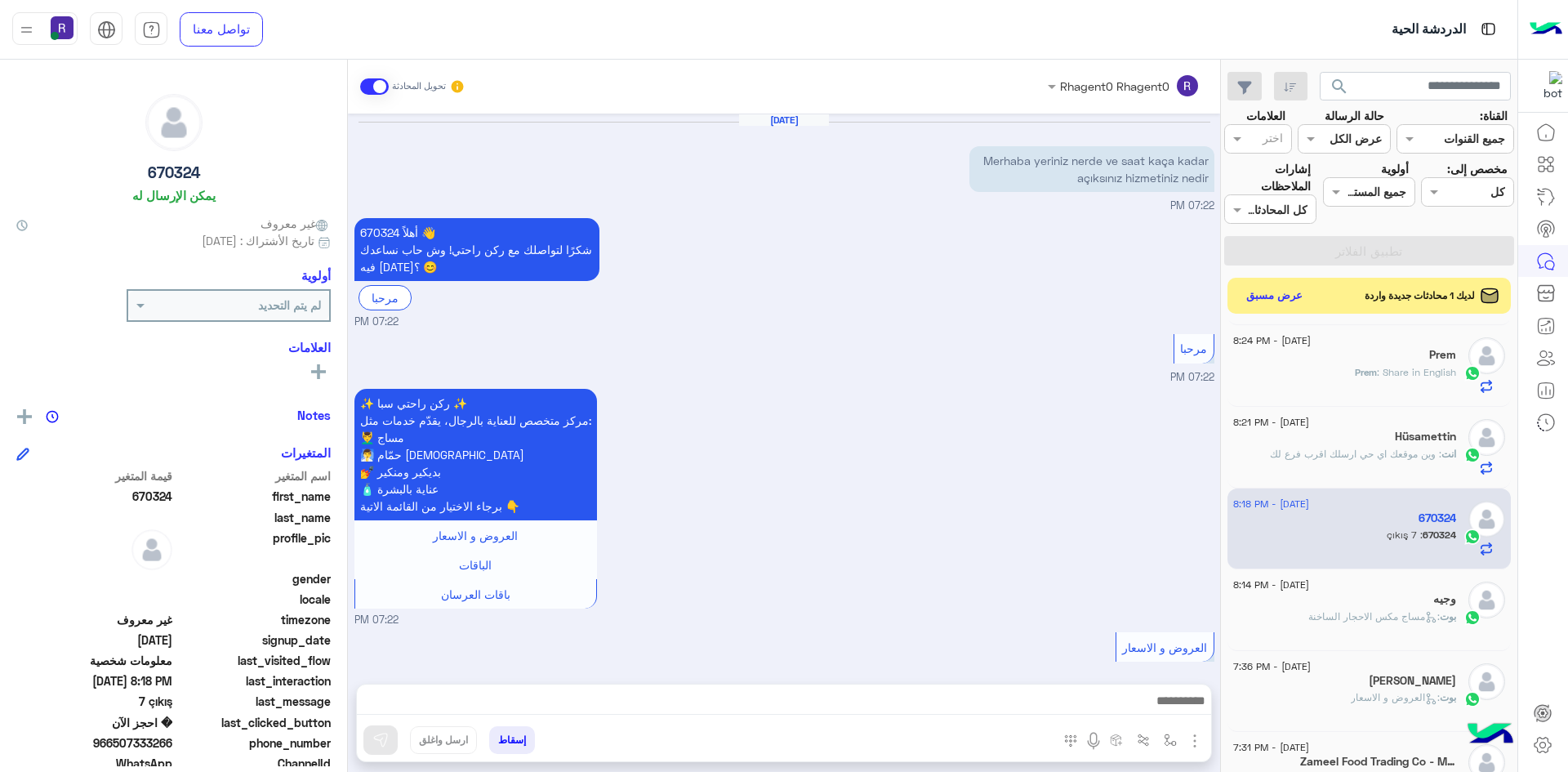
scroll to position [1629, 0]
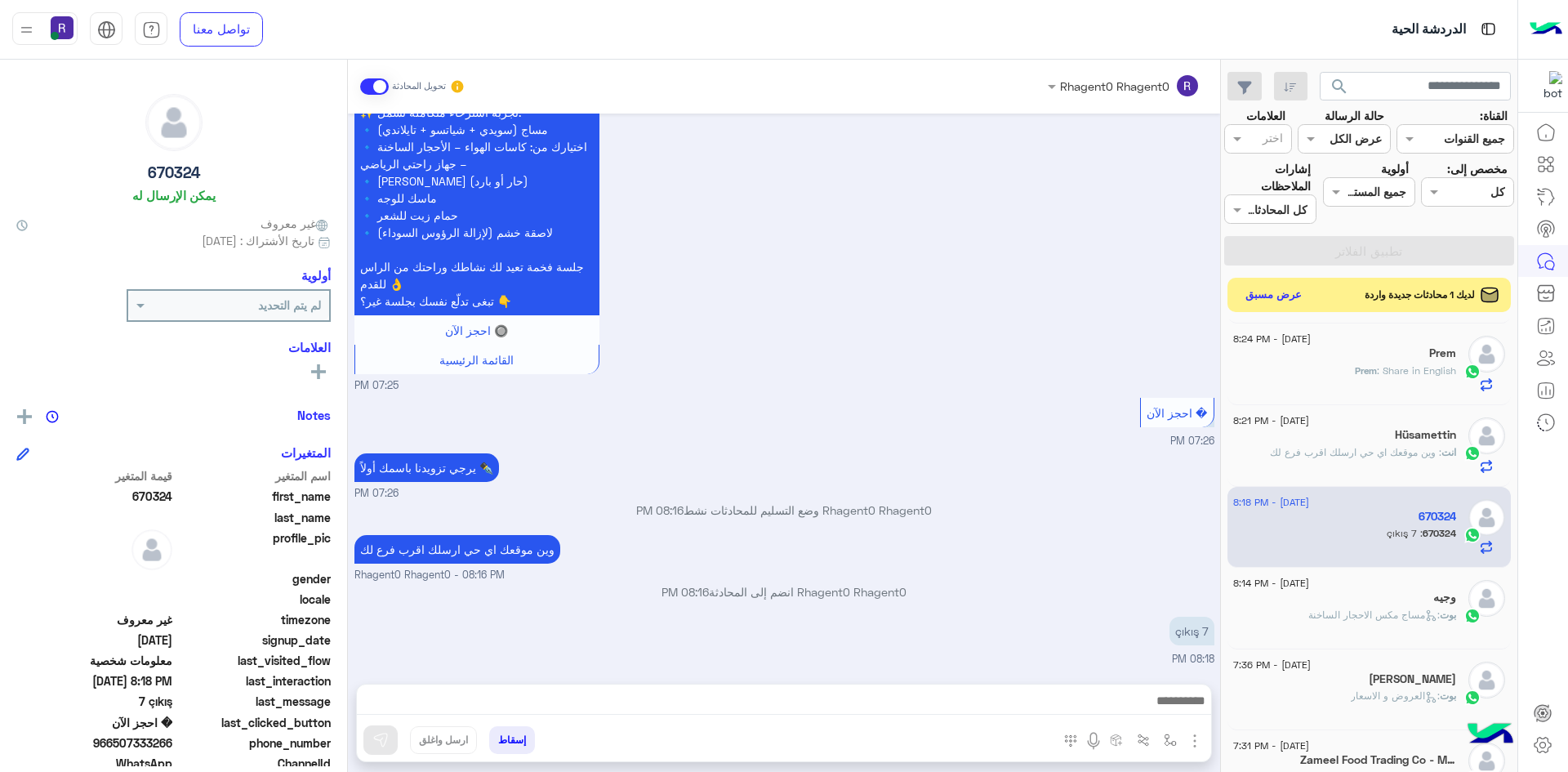
click at [1275, 292] on button "عرض مسبق" at bounding box center [1273, 295] width 69 height 22
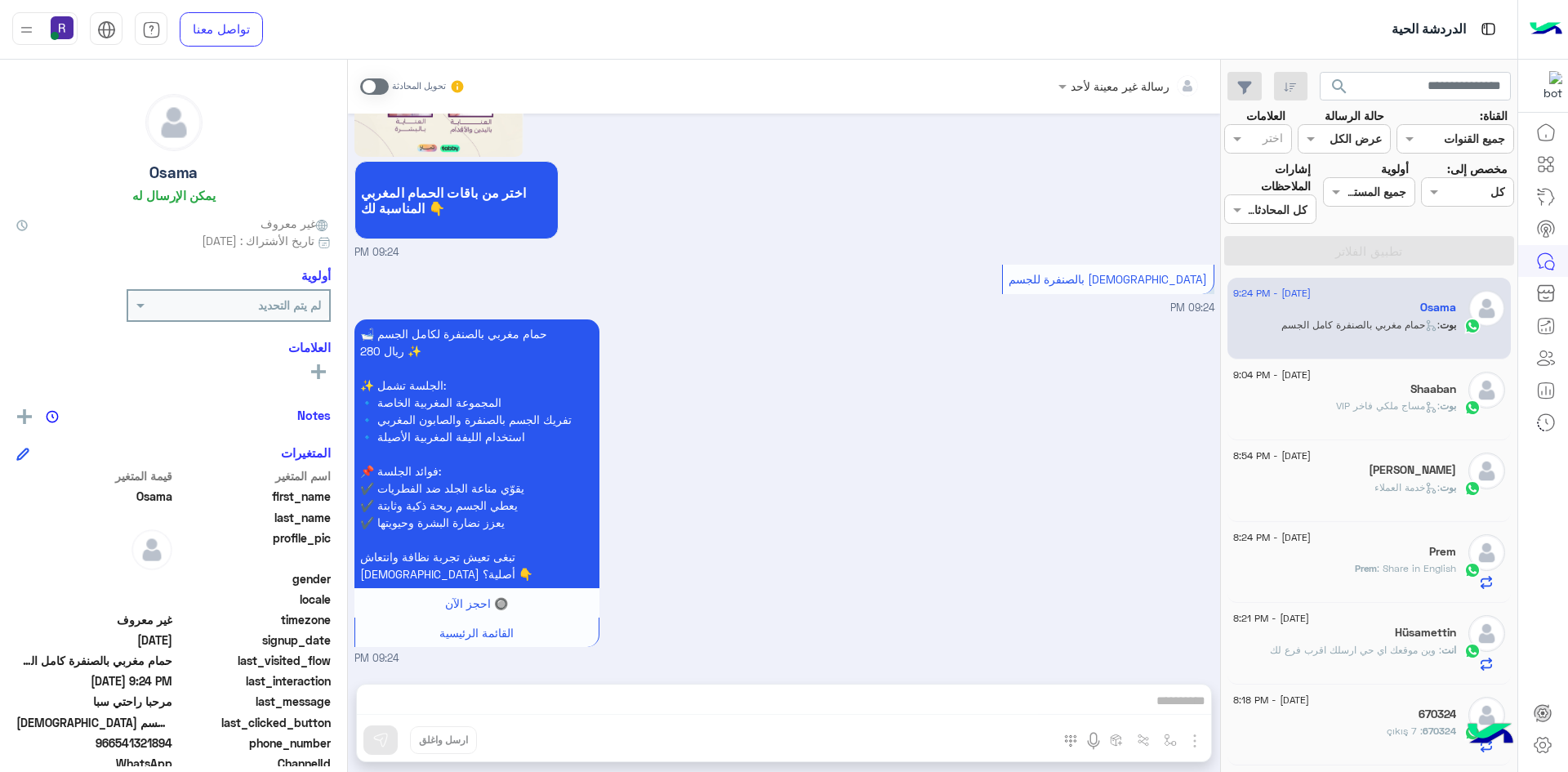
click at [1368, 408] on span ": مساج ملكي فاخر VIP" at bounding box center [1387, 406] width 103 height 12
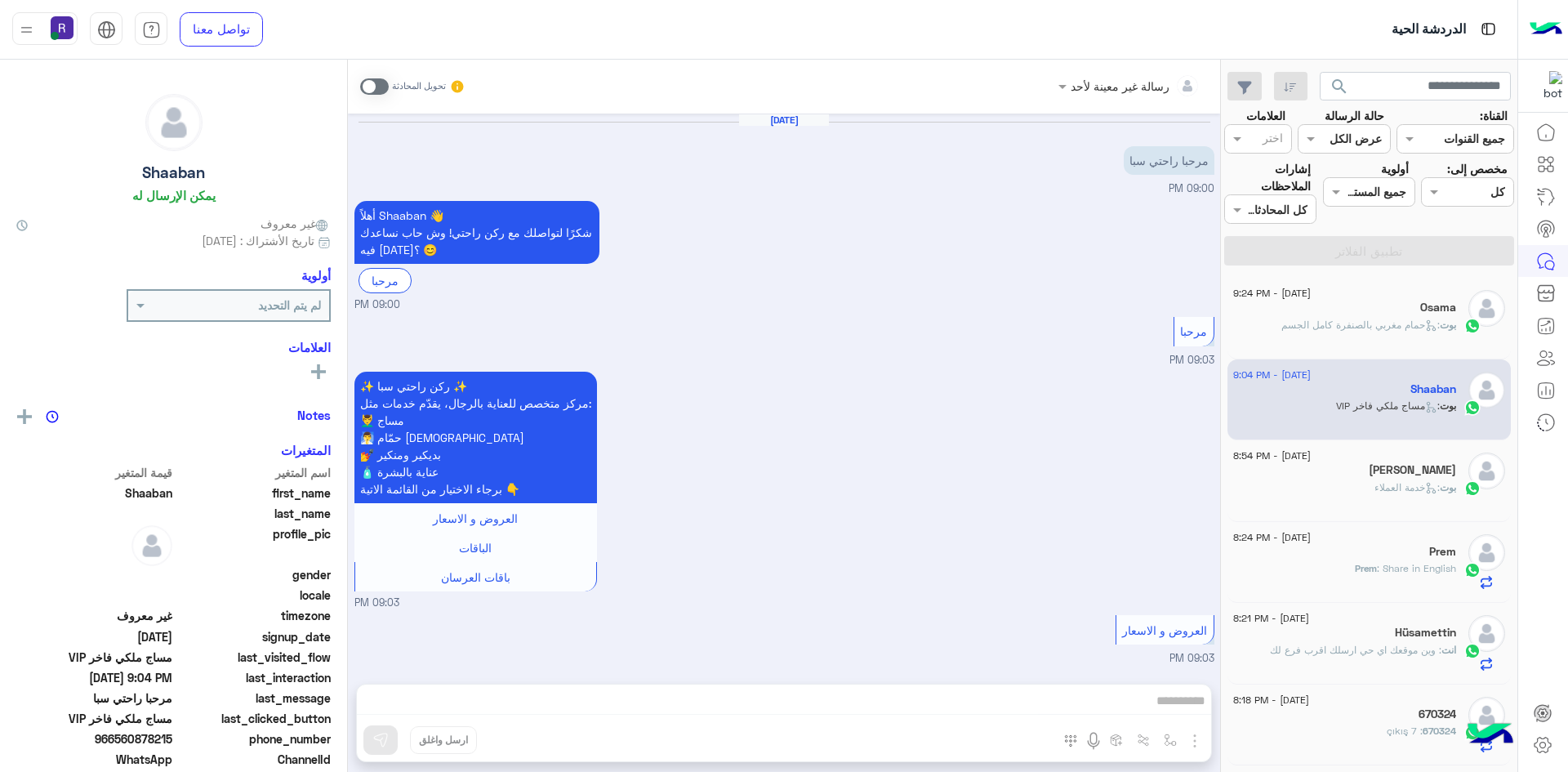
scroll to position [509, 0]
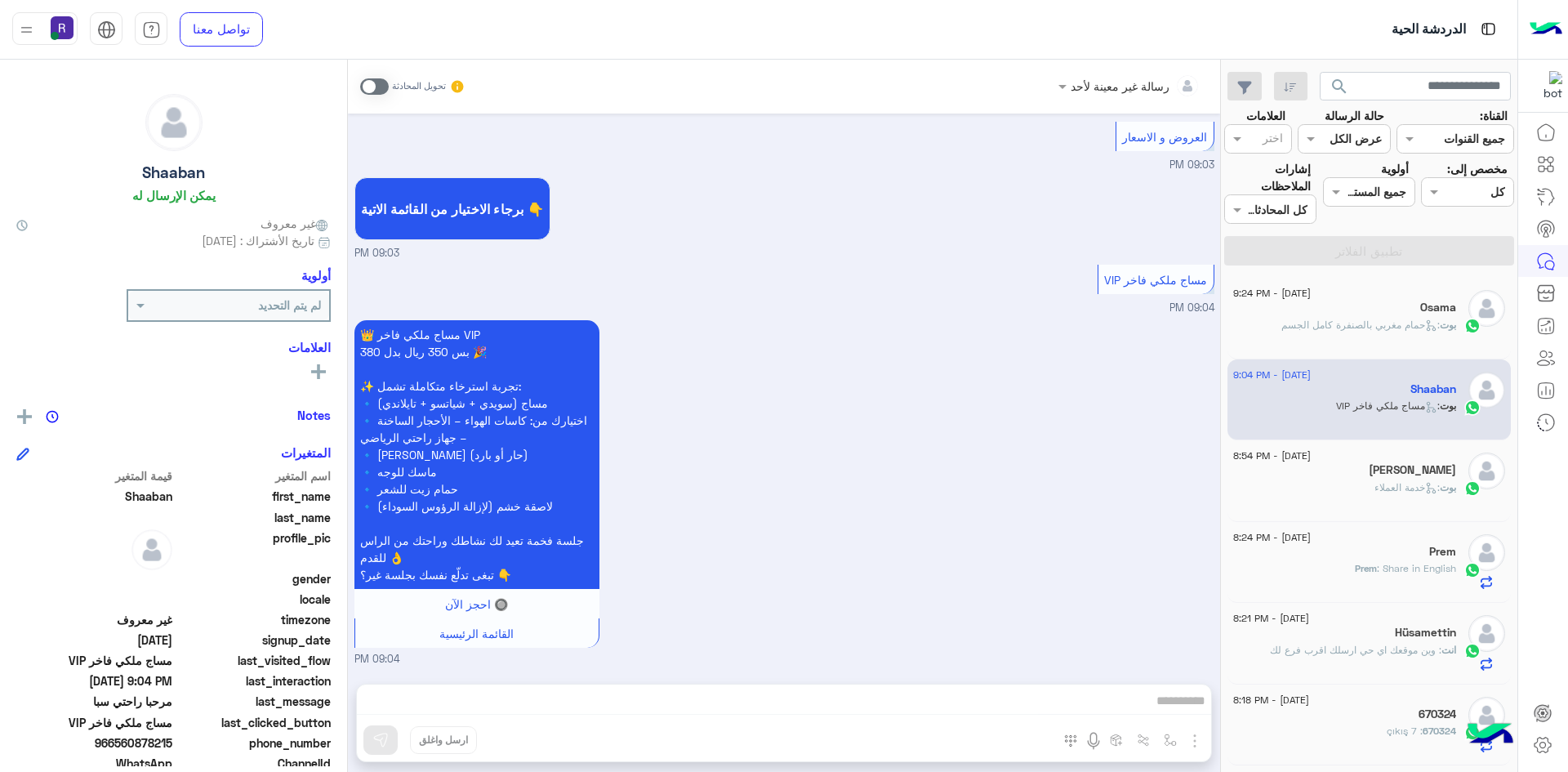
click at [1377, 479] on div "[PERSON_NAME]" at bounding box center [1344, 472] width 223 height 17
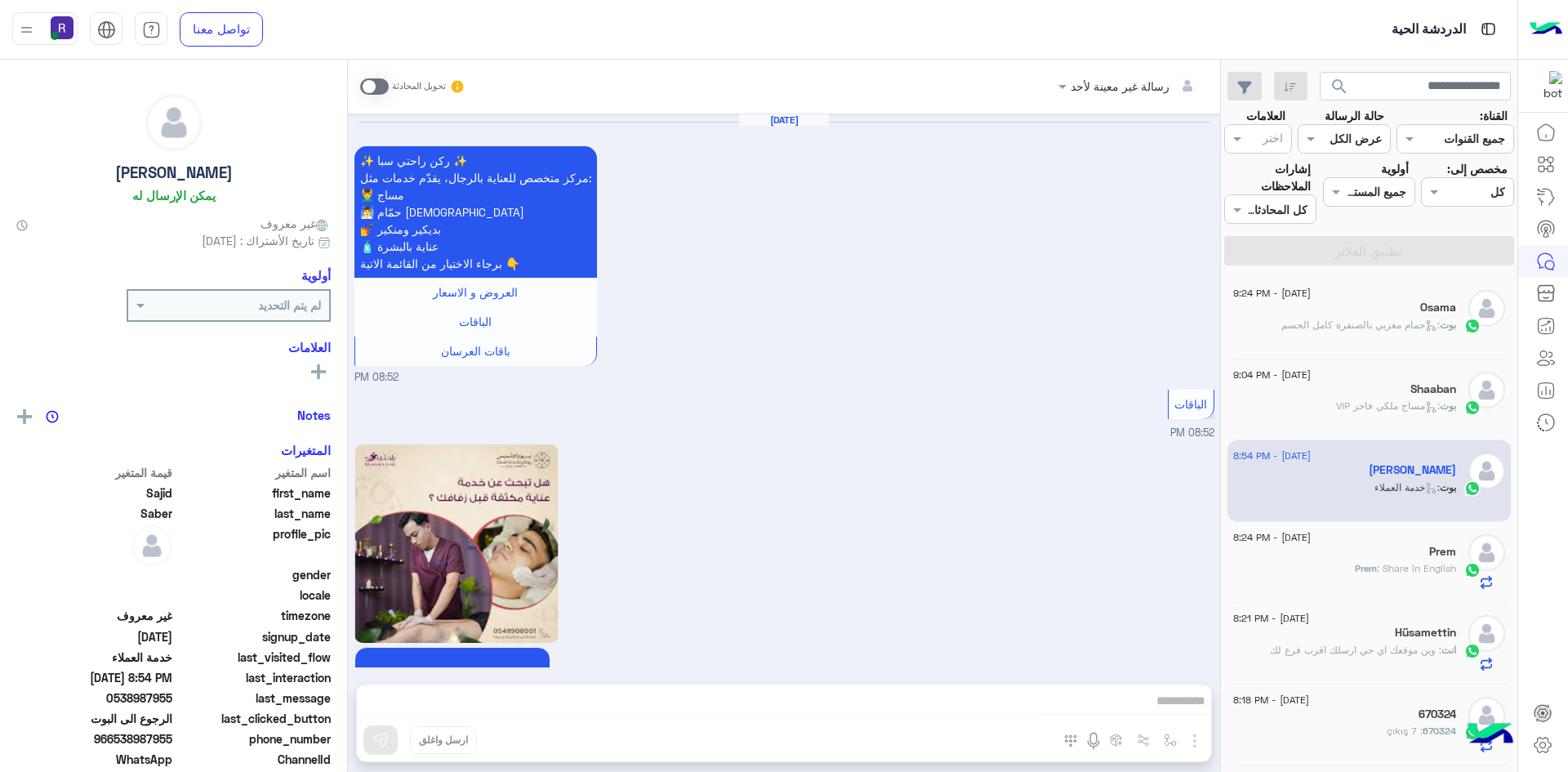
scroll to position [1704, 0]
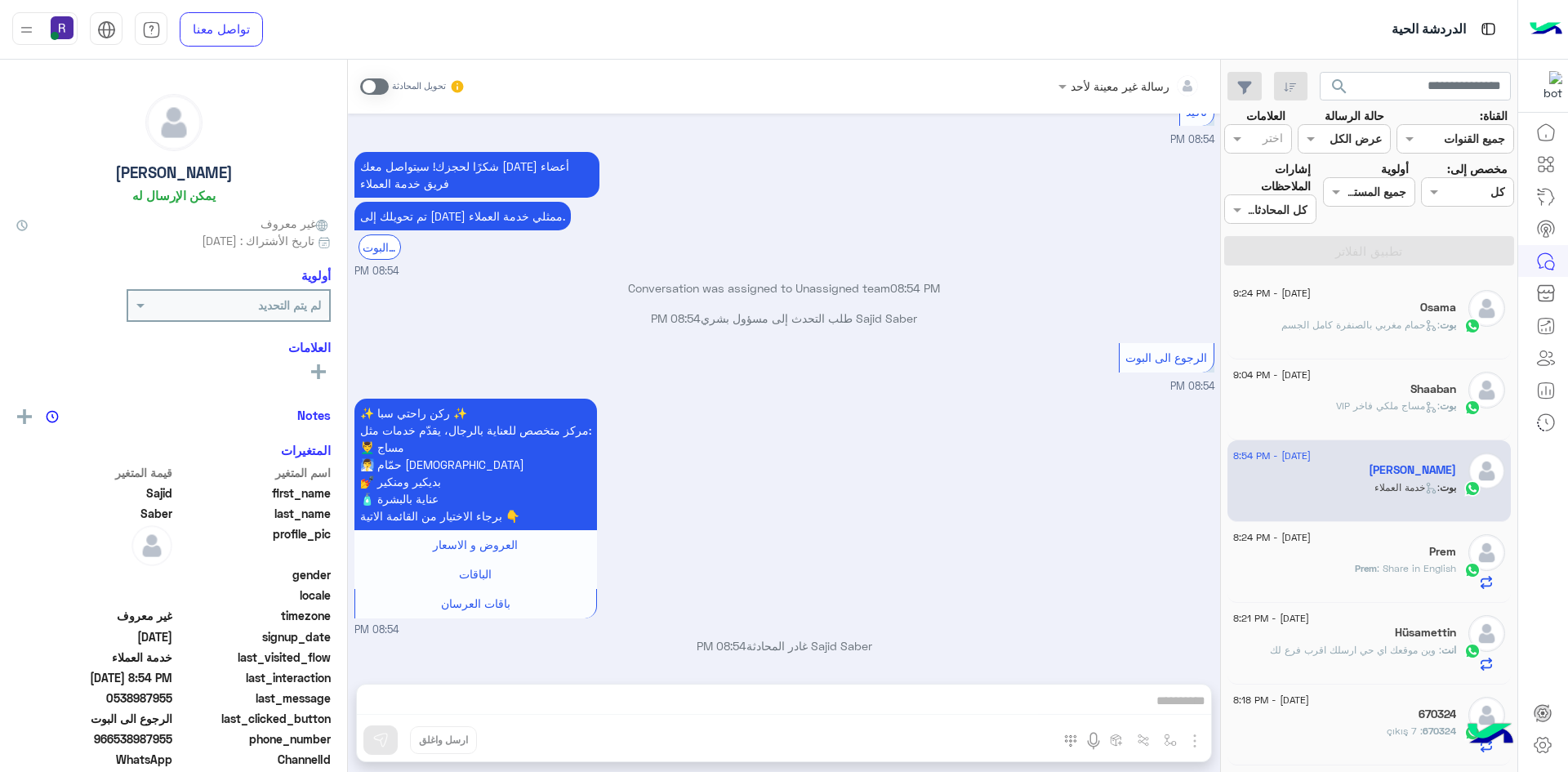
click at [1387, 406] on span ": مساج ملكي فاخر VIP" at bounding box center [1387, 406] width 103 height 12
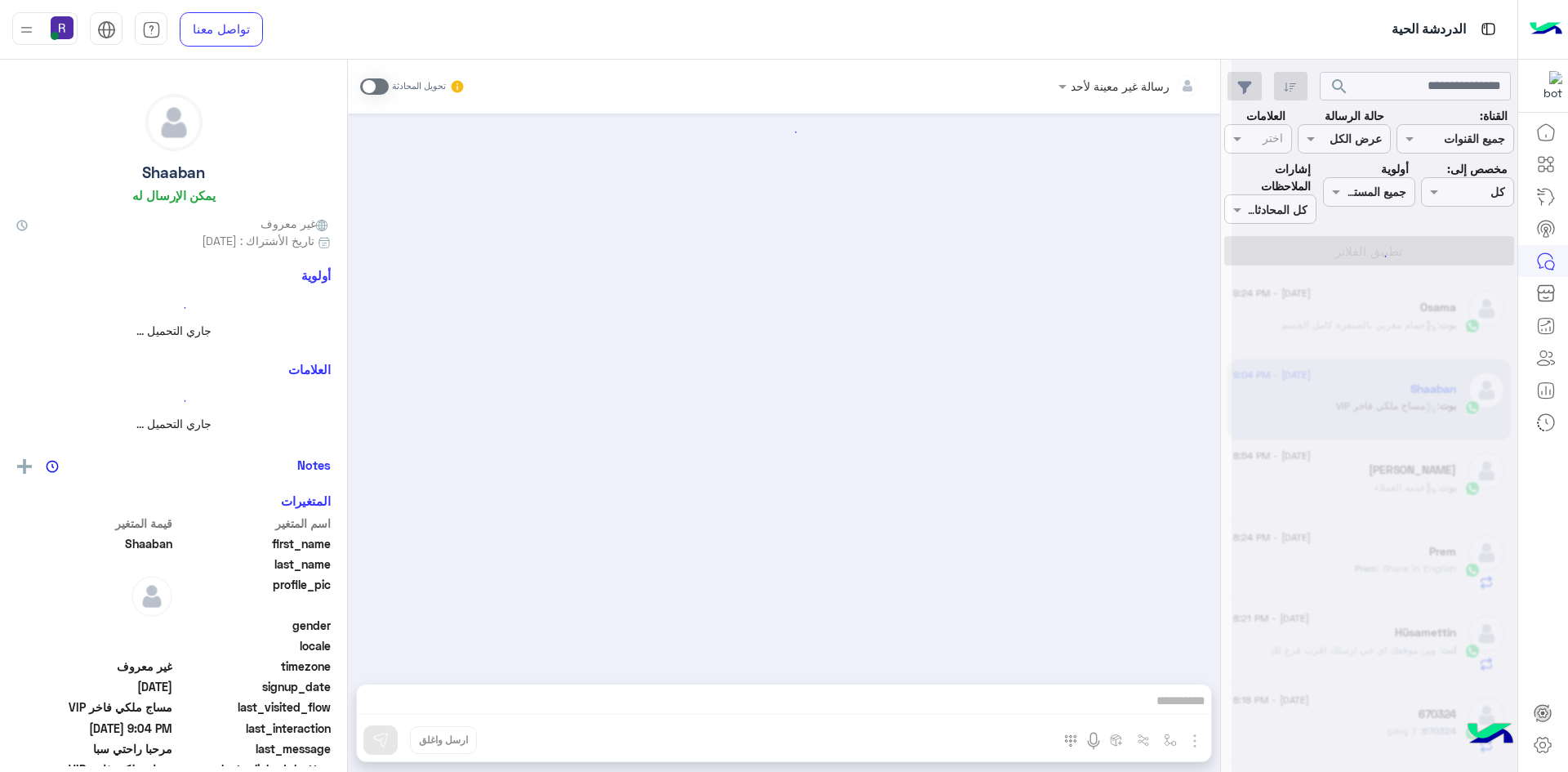
scroll to position [509, 0]
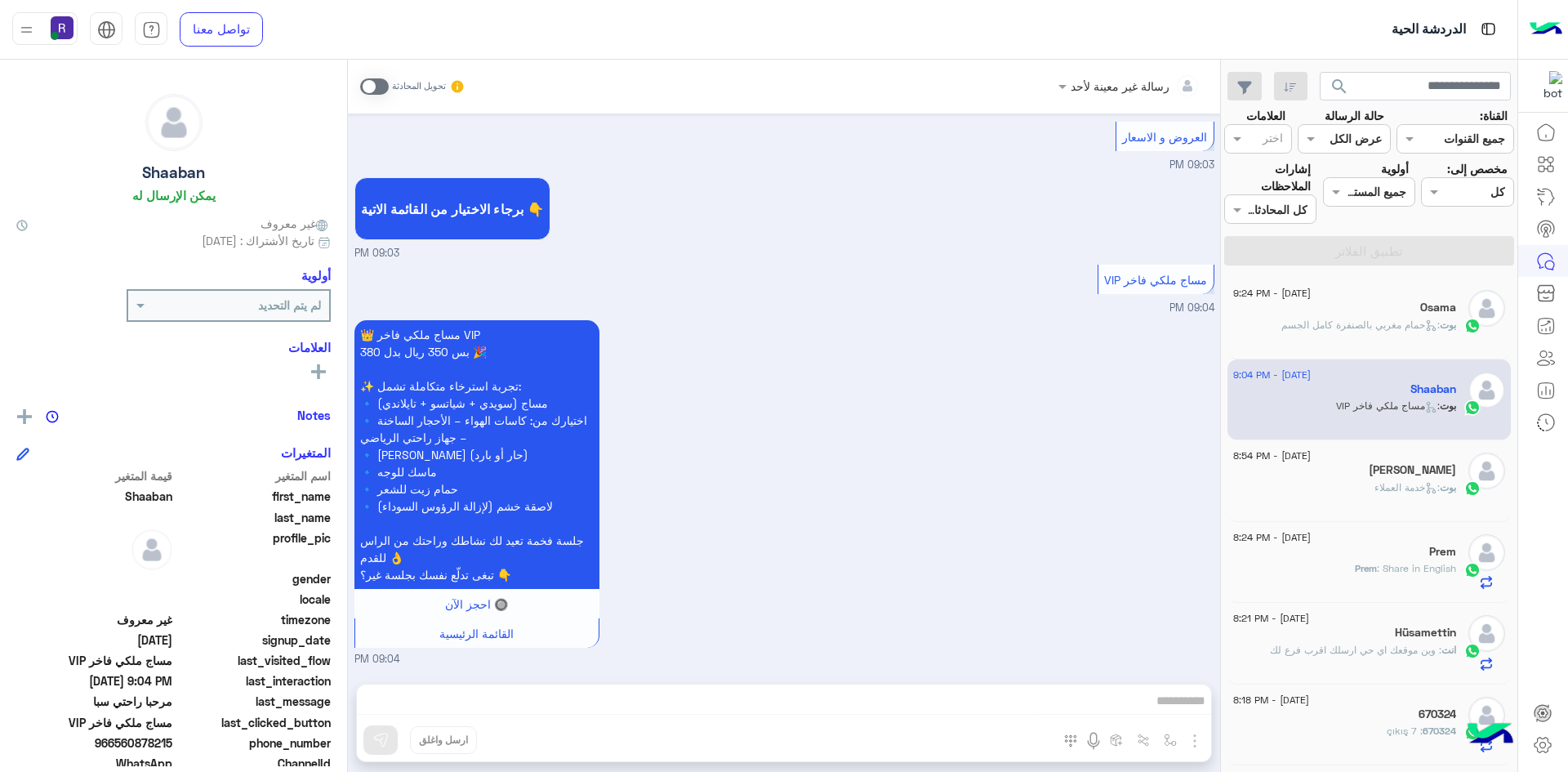
click at [1344, 322] on span ": حمام مغربي بالصنفرة كامل الجسم" at bounding box center [1360, 324] width 159 height 12
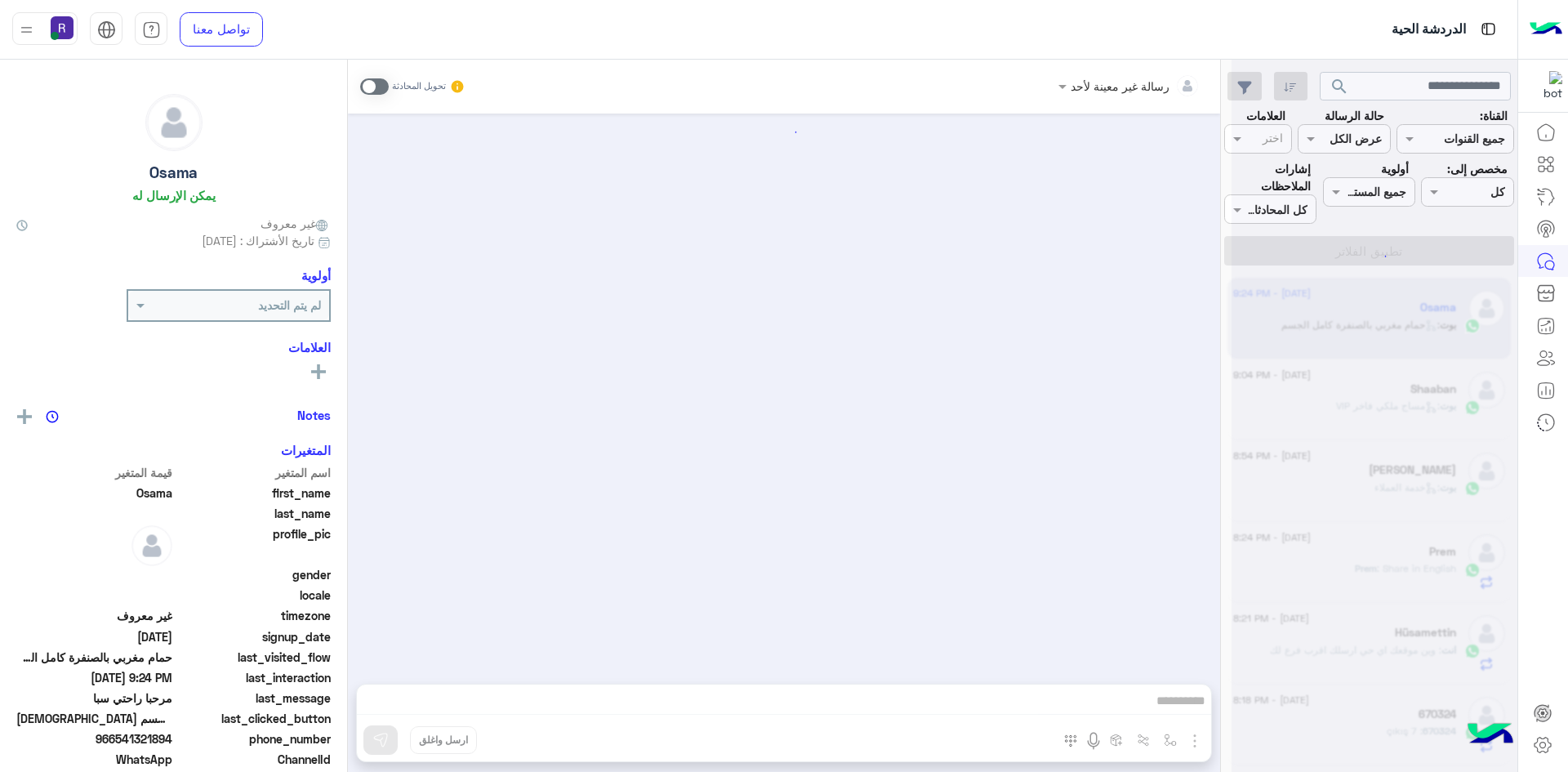
scroll to position [1536, 0]
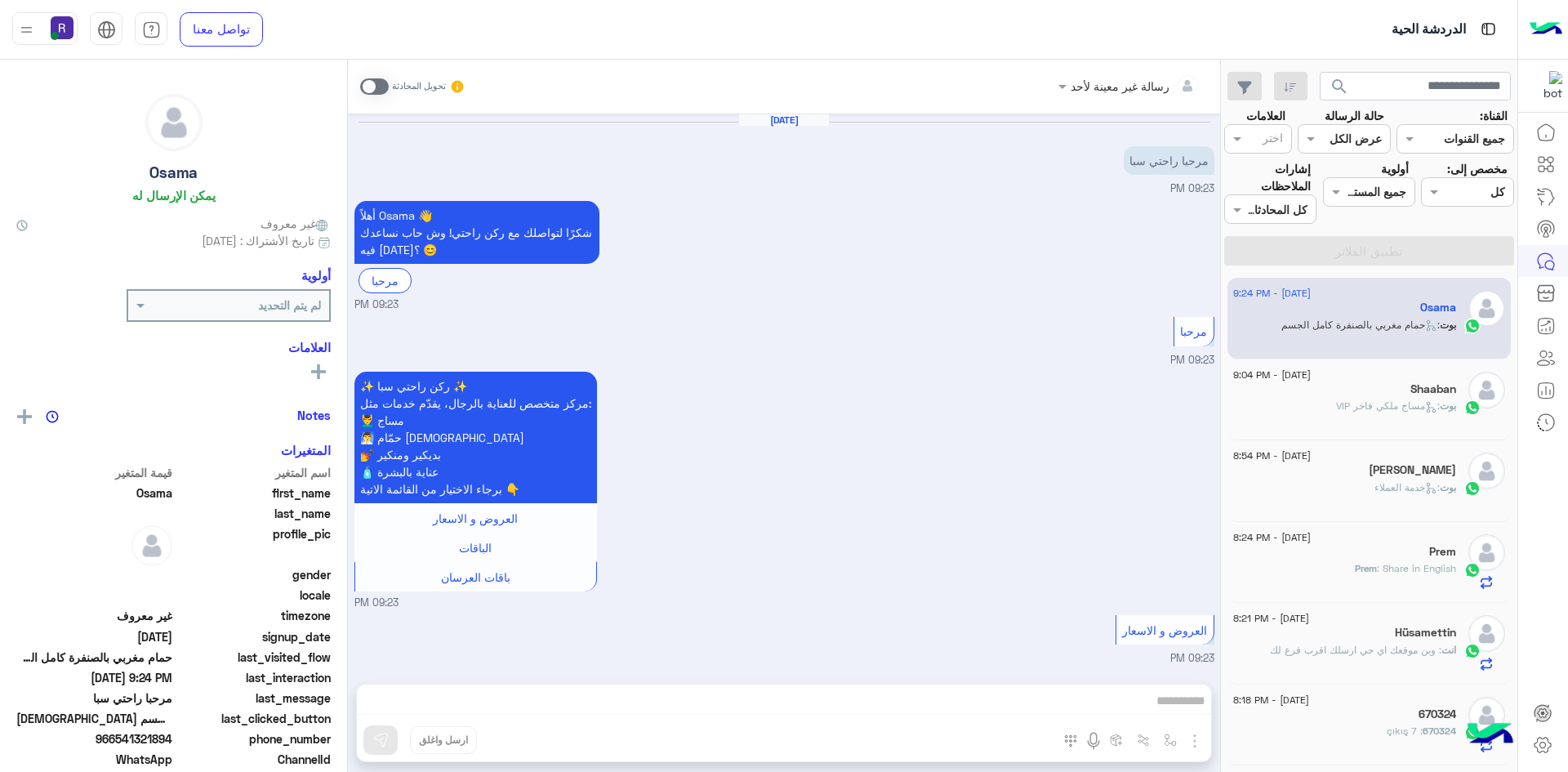
scroll to position [1536, 0]
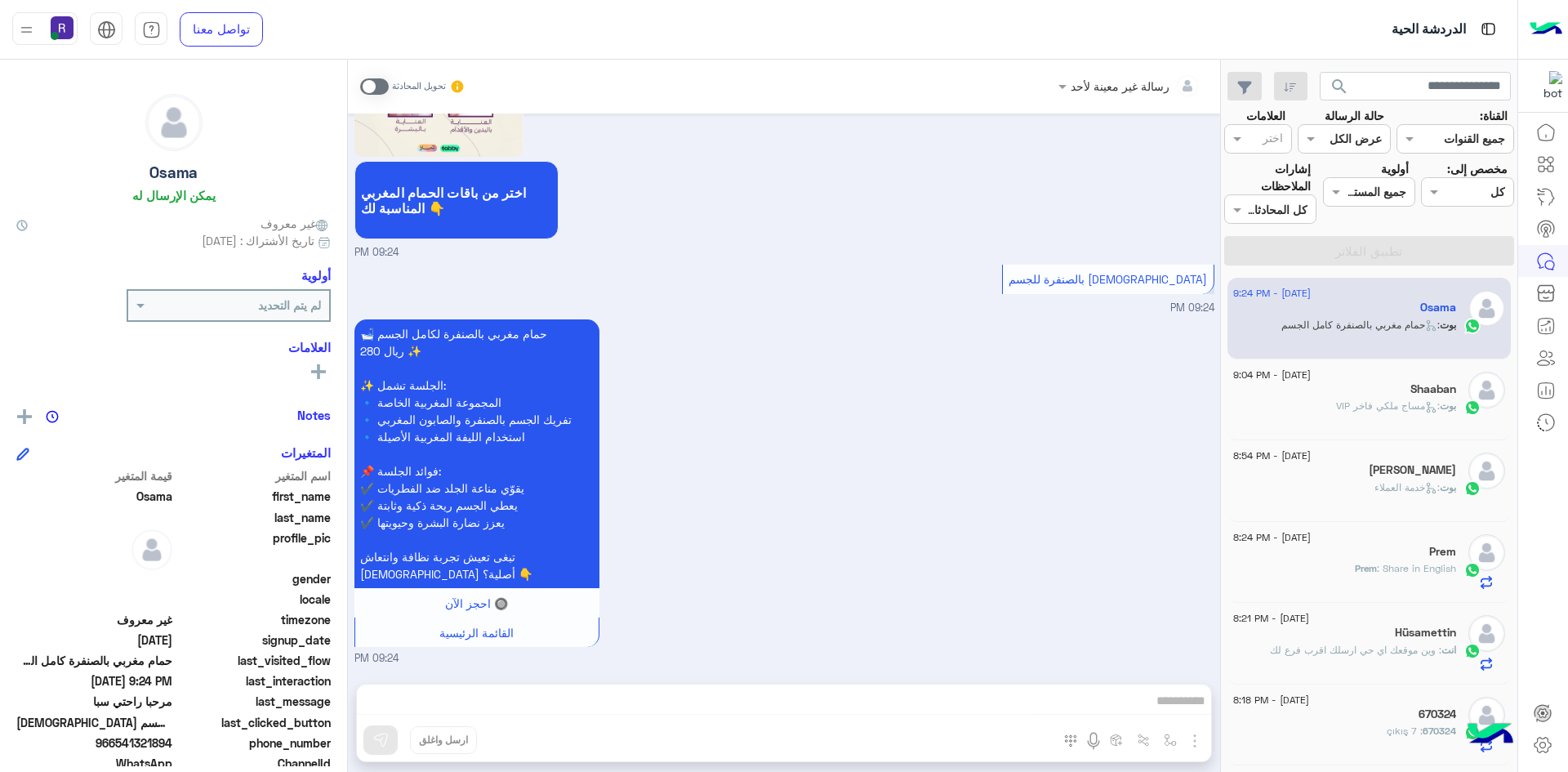
click at [1360, 386] on div "Shaaban" at bounding box center [1344, 390] width 223 height 17
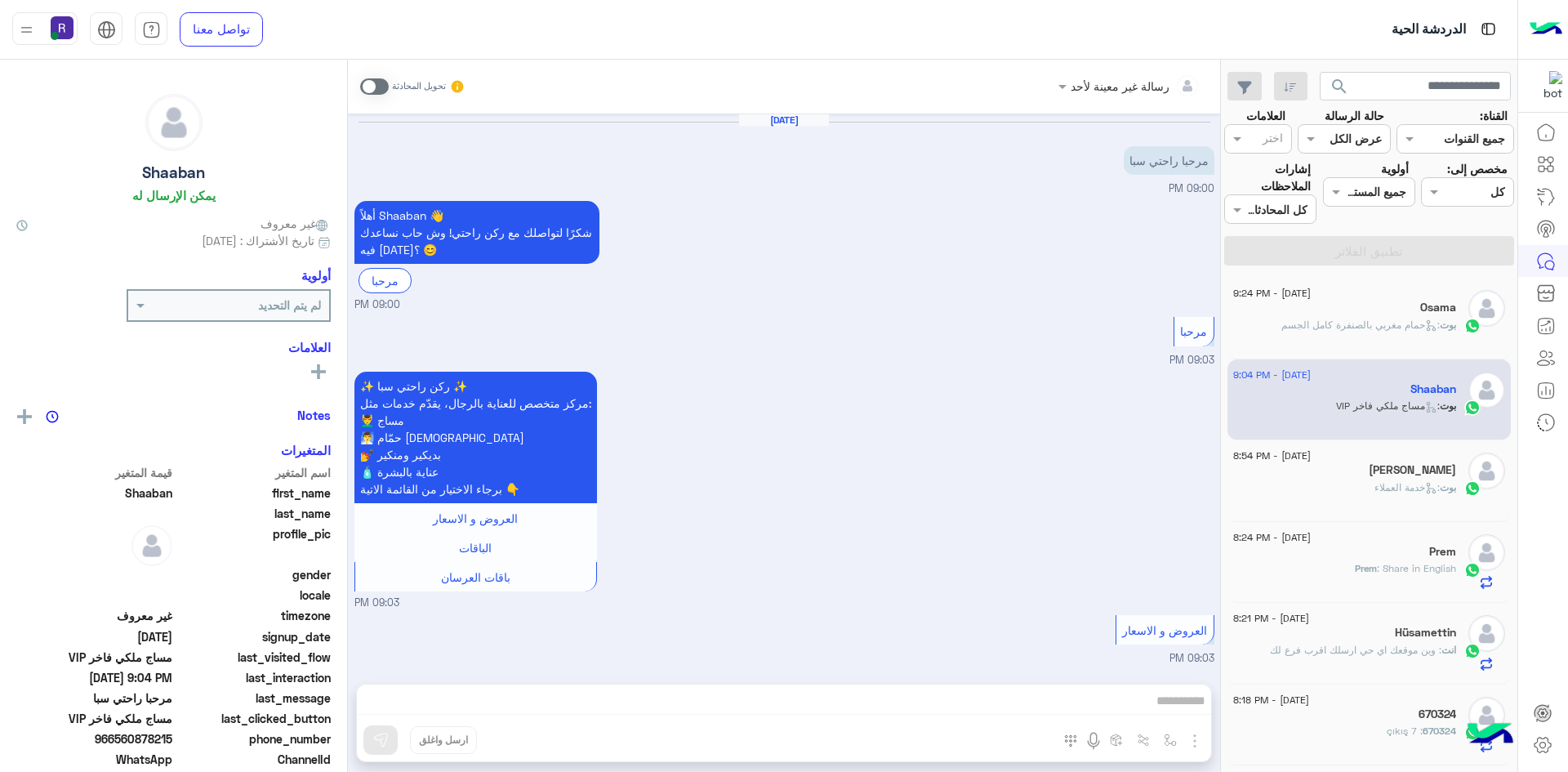
scroll to position [509, 0]
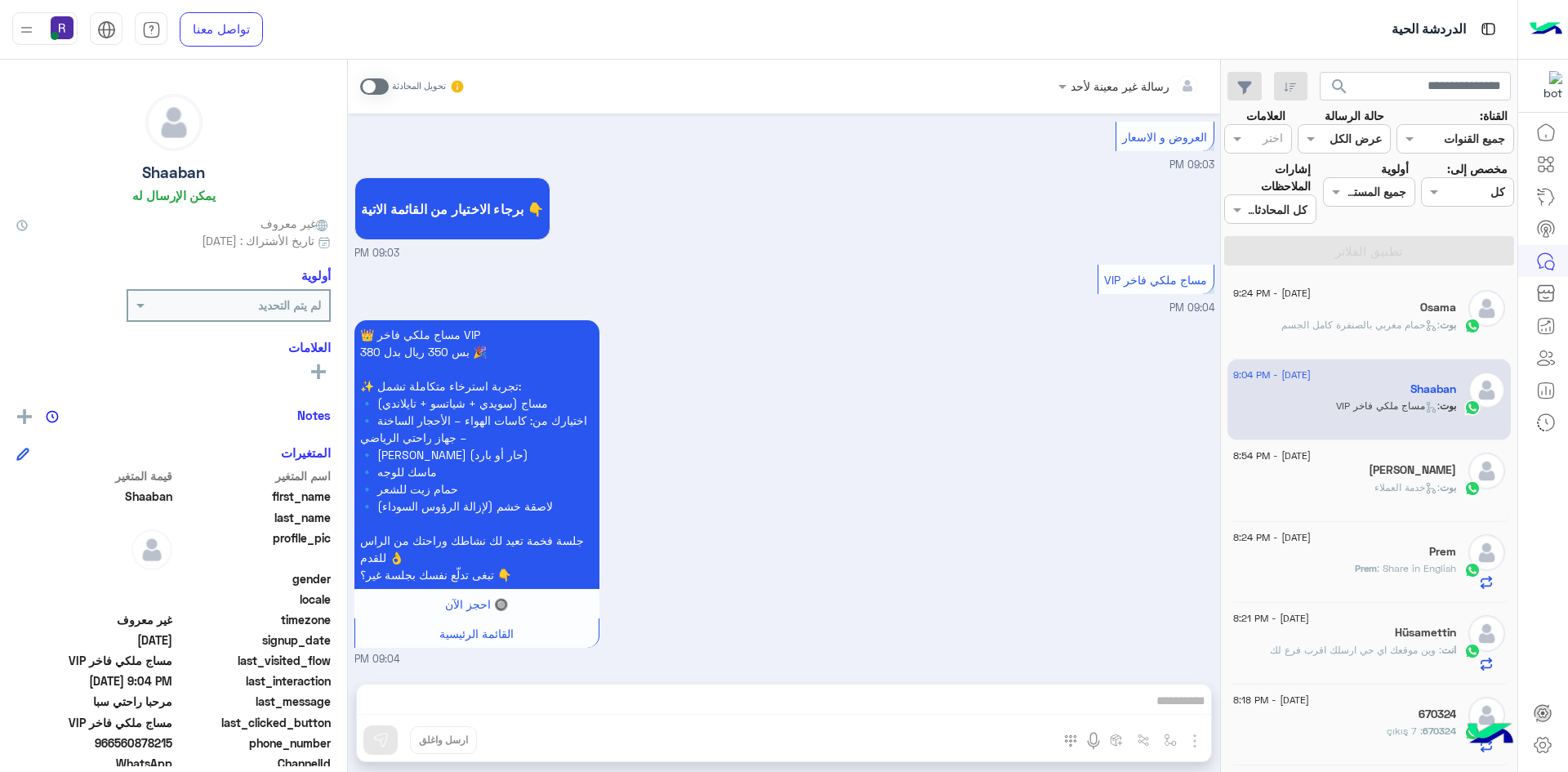
click at [1356, 471] on div "[PERSON_NAME]" at bounding box center [1344, 472] width 223 height 17
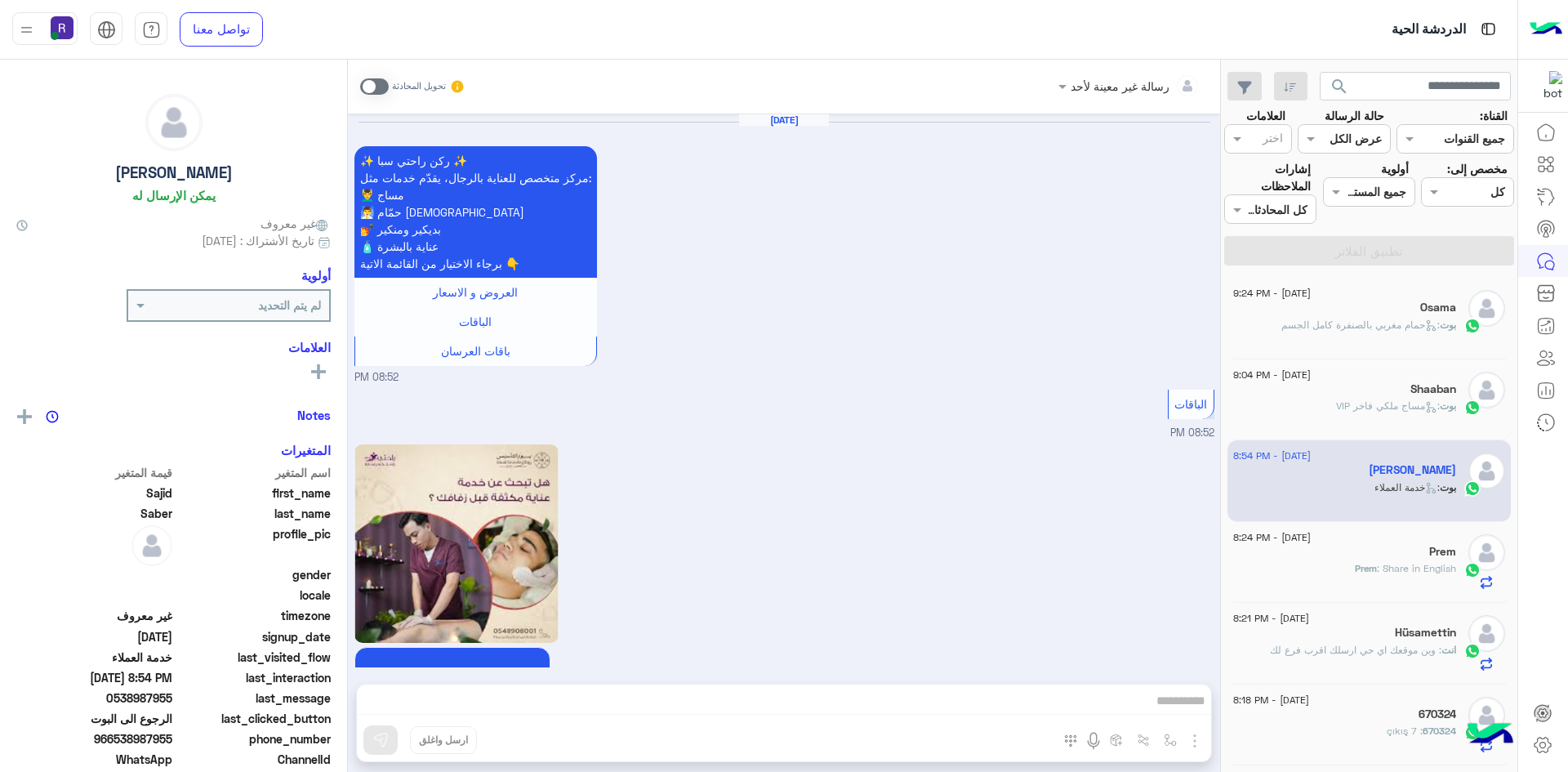
scroll to position [1704, 0]
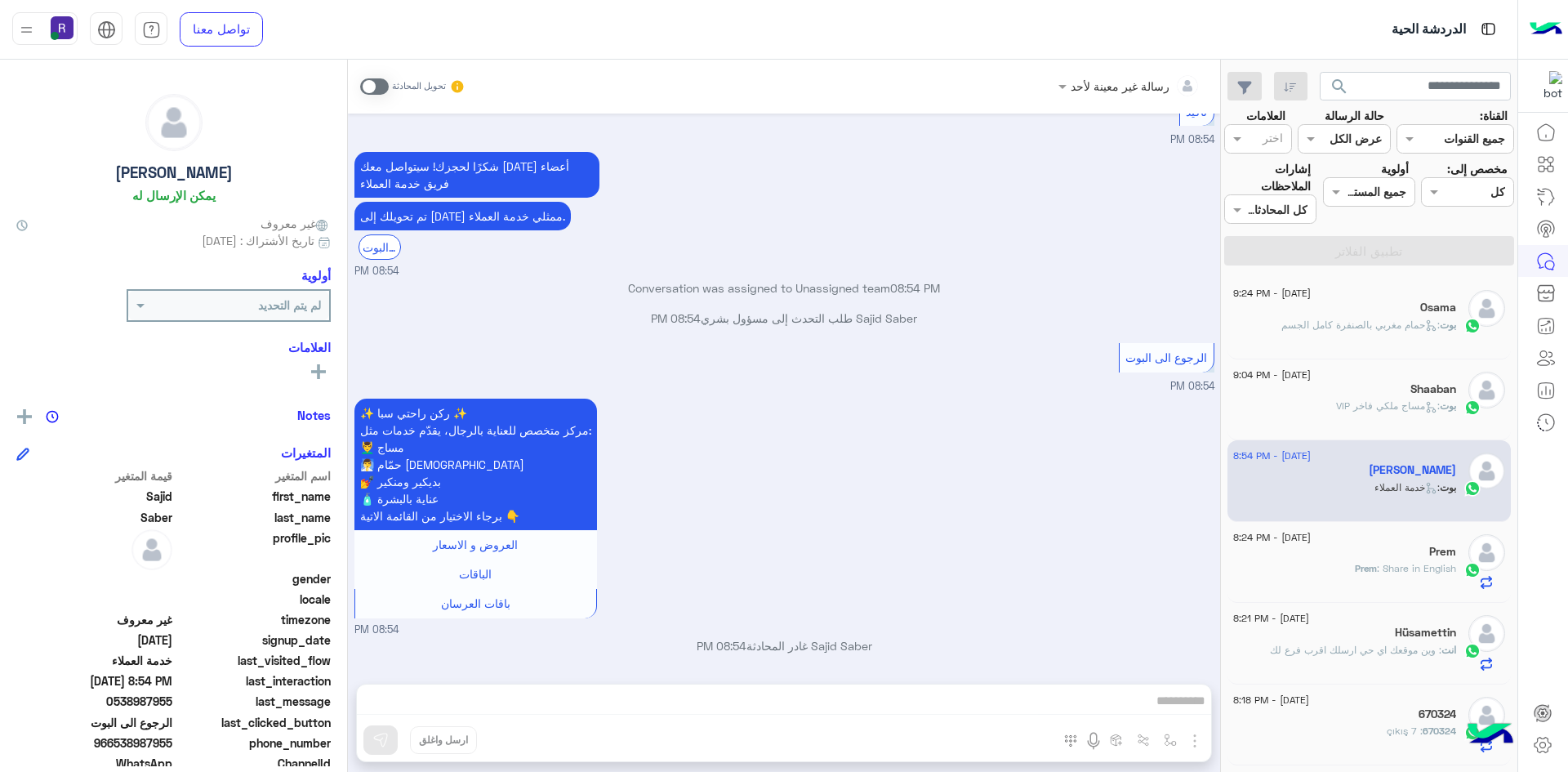
click at [1350, 543] on div "[DATE] - 8:24 PM" at bounding box center [1344, 539] width 223 height 11
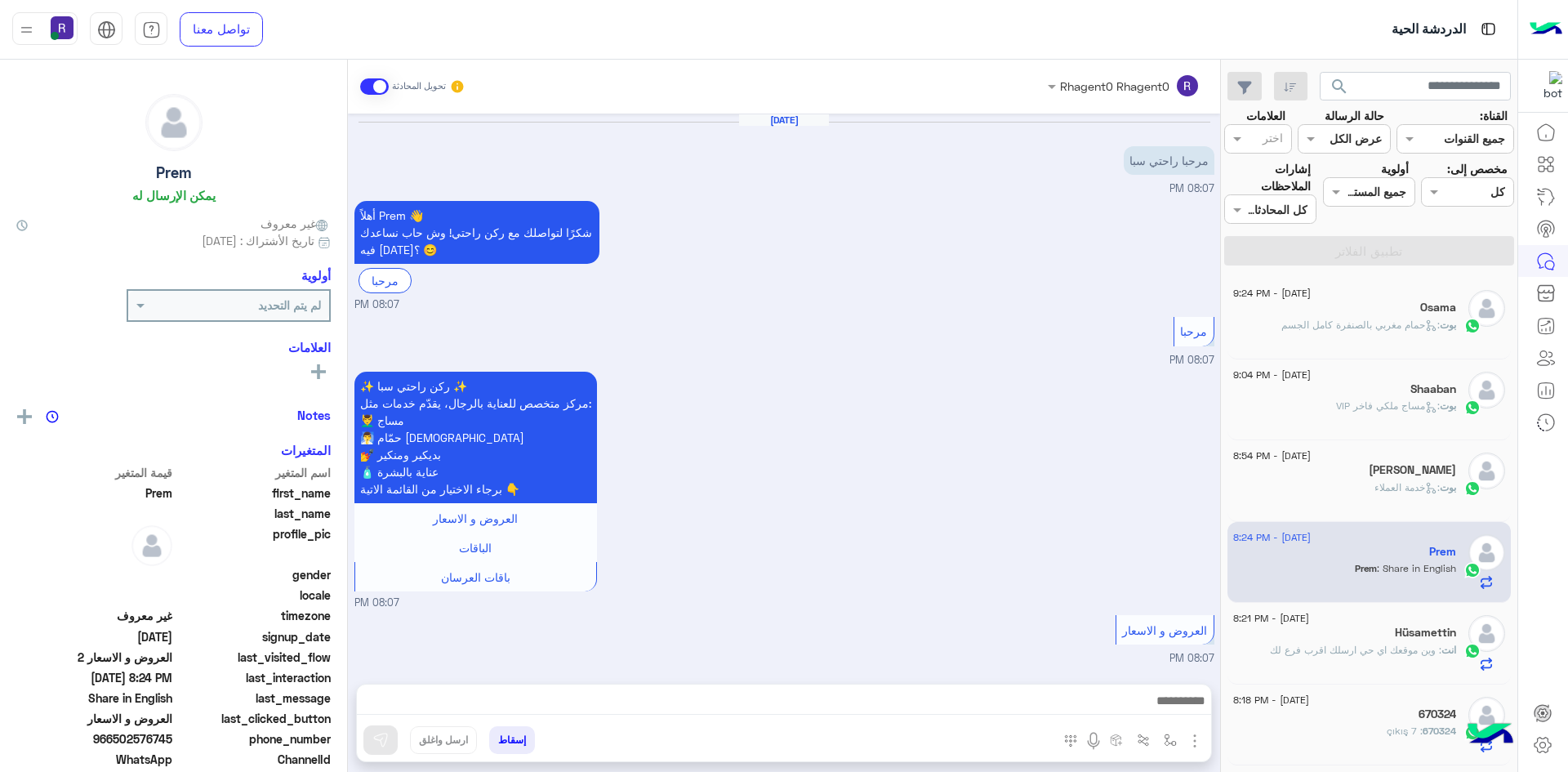
scroll to position [713, 0]
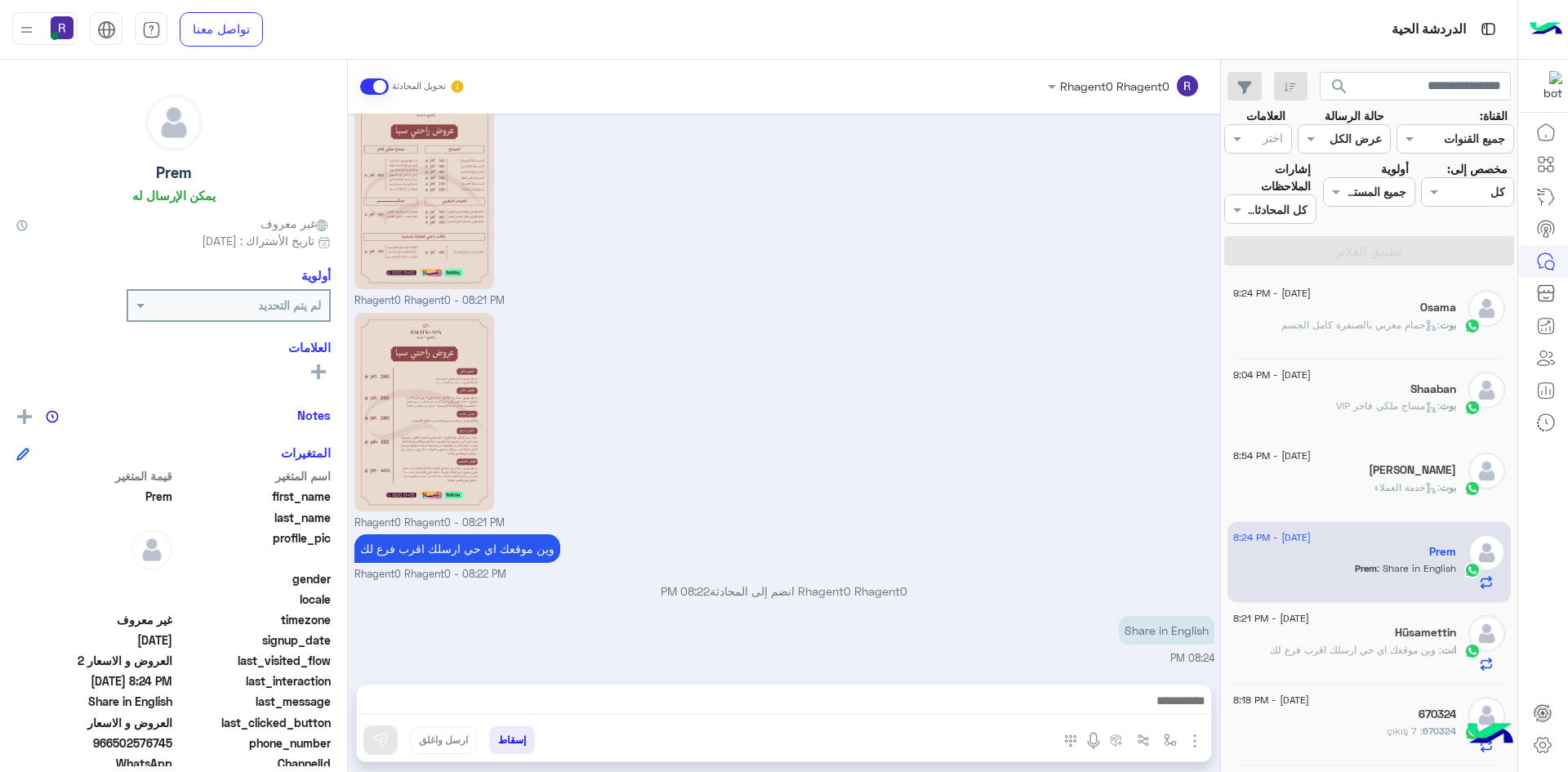
click at [1419, 314] on div "Osama" at bounding box center [1344, 308] width 223 height 17
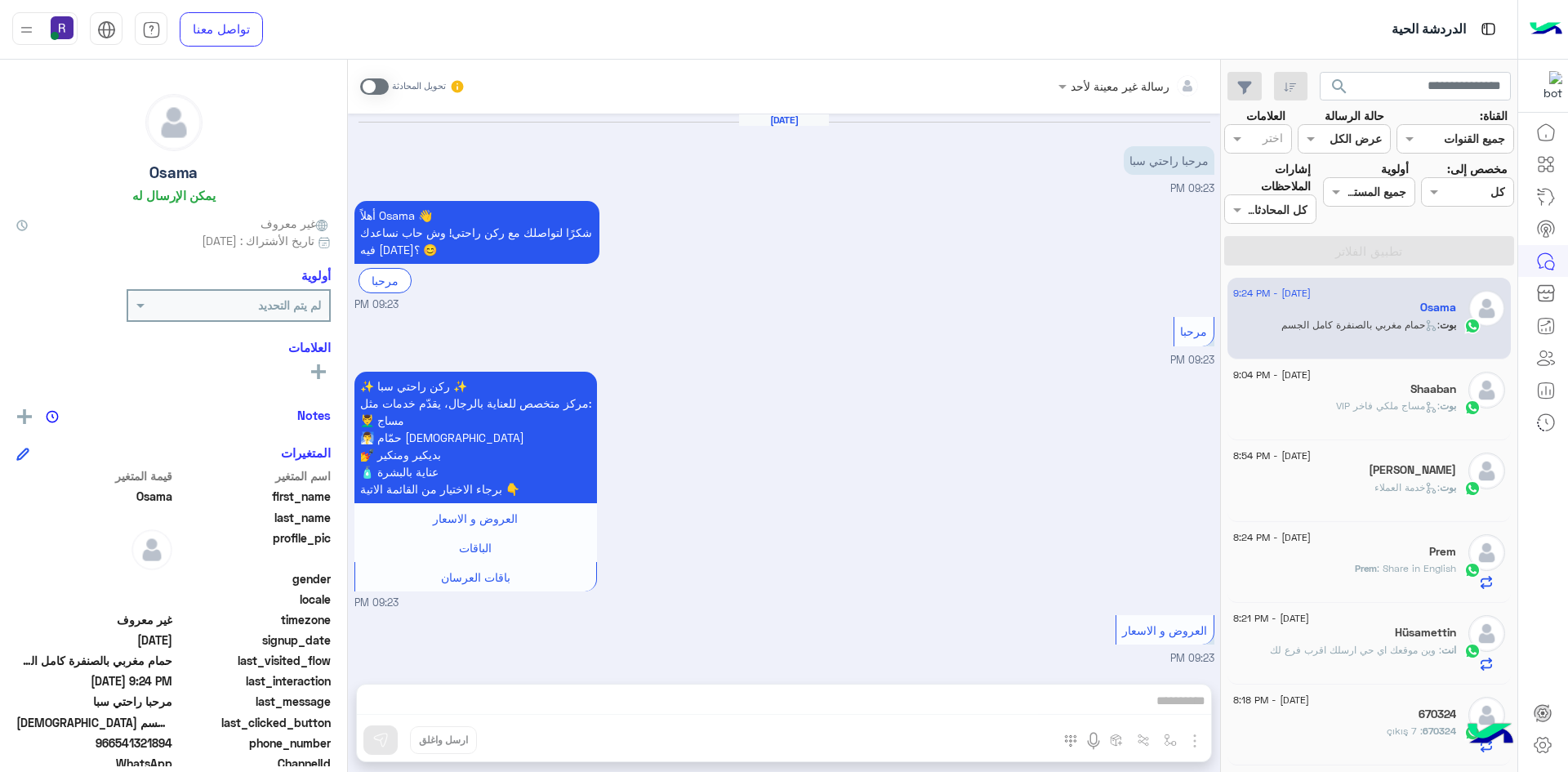
scroll to position [1536, 0]
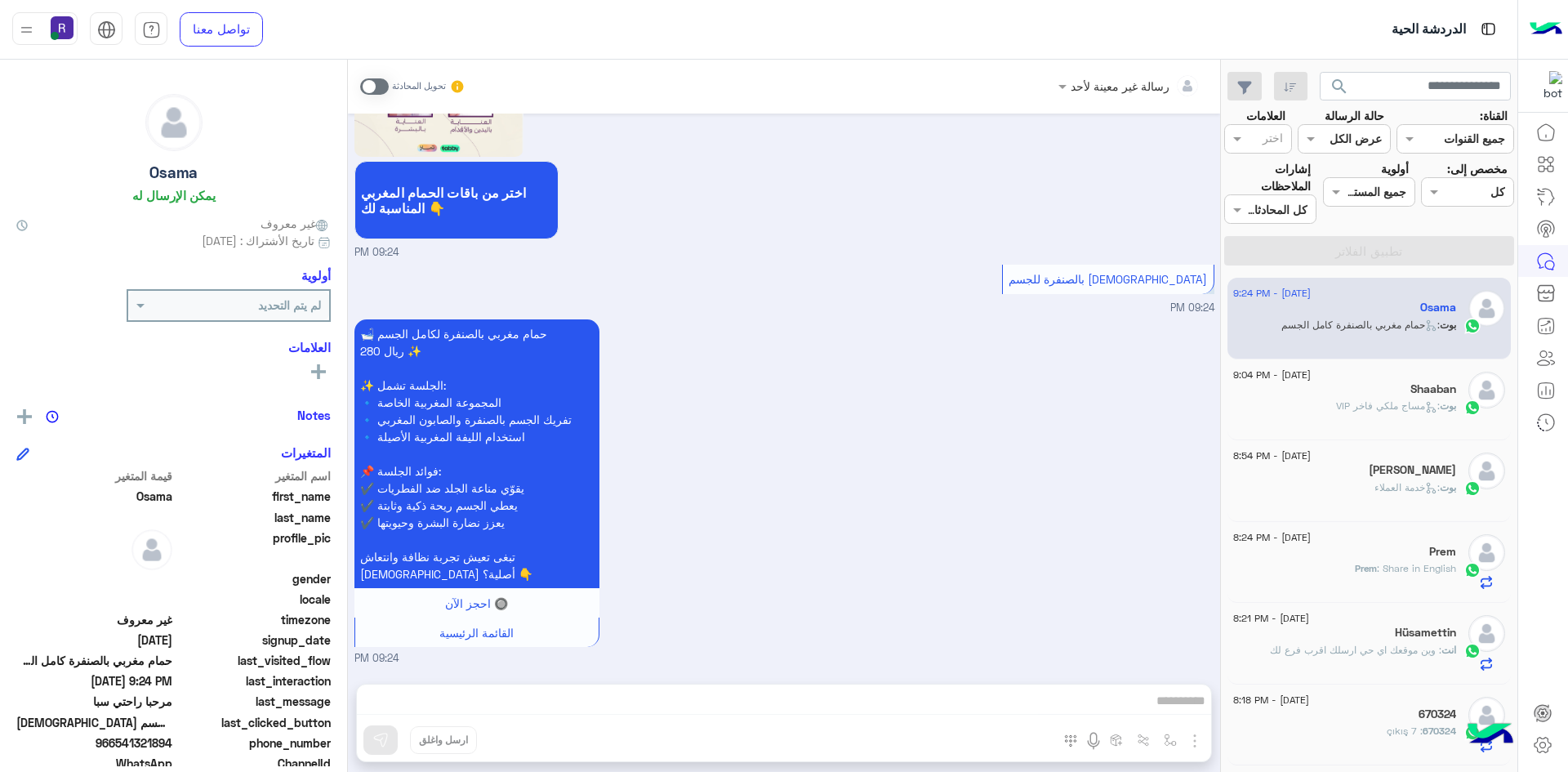
click at [1412, 406] on span ": مساج ملكي فاخر VIP" at bounding box center [1387, 406] width 103 height 12
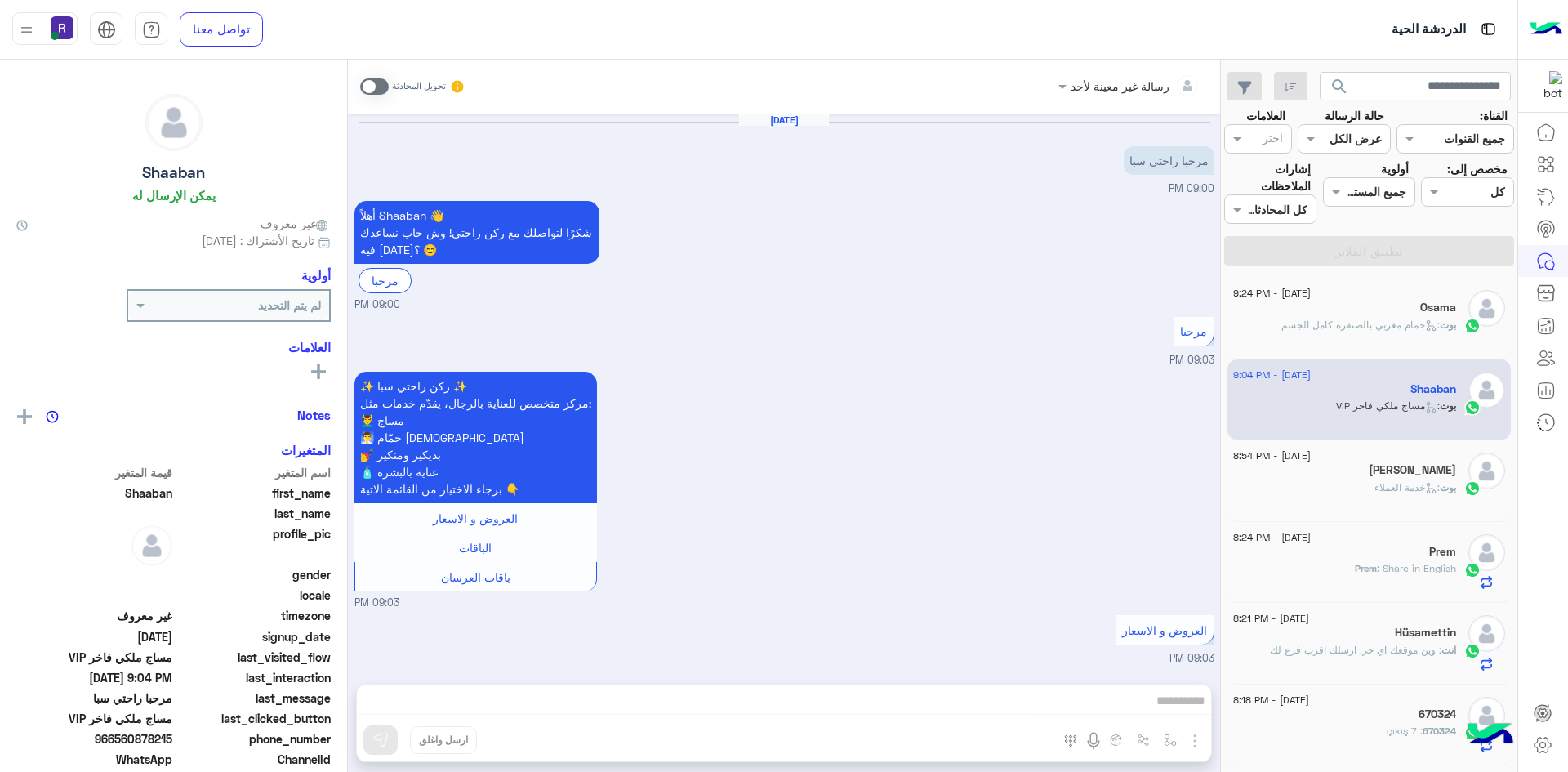
scroll to position [509, 0]
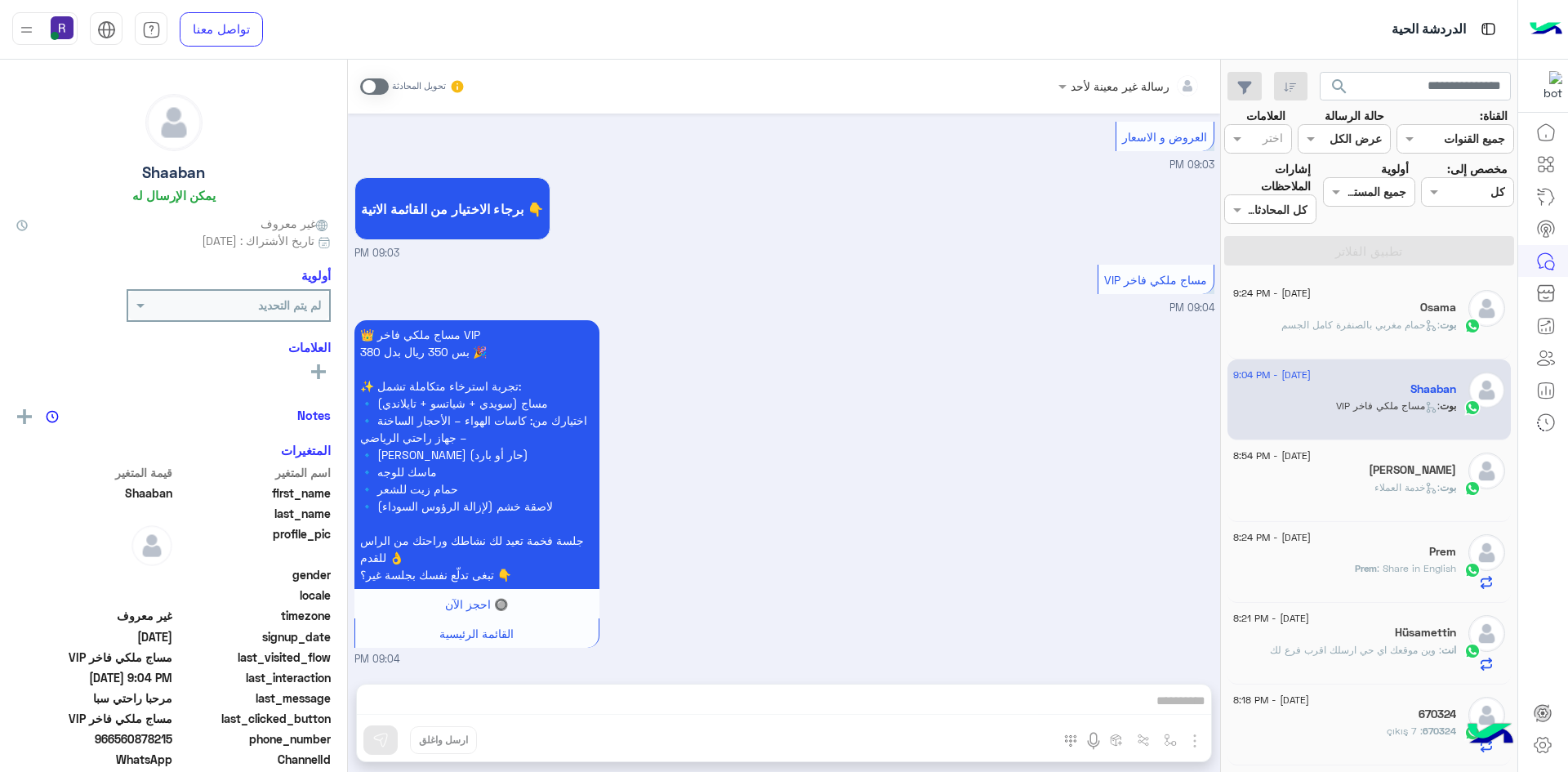
click at [1374, 481] on span "بوت : خدمة العملاء" at bounding box center [1415, 488] width 82 height 12
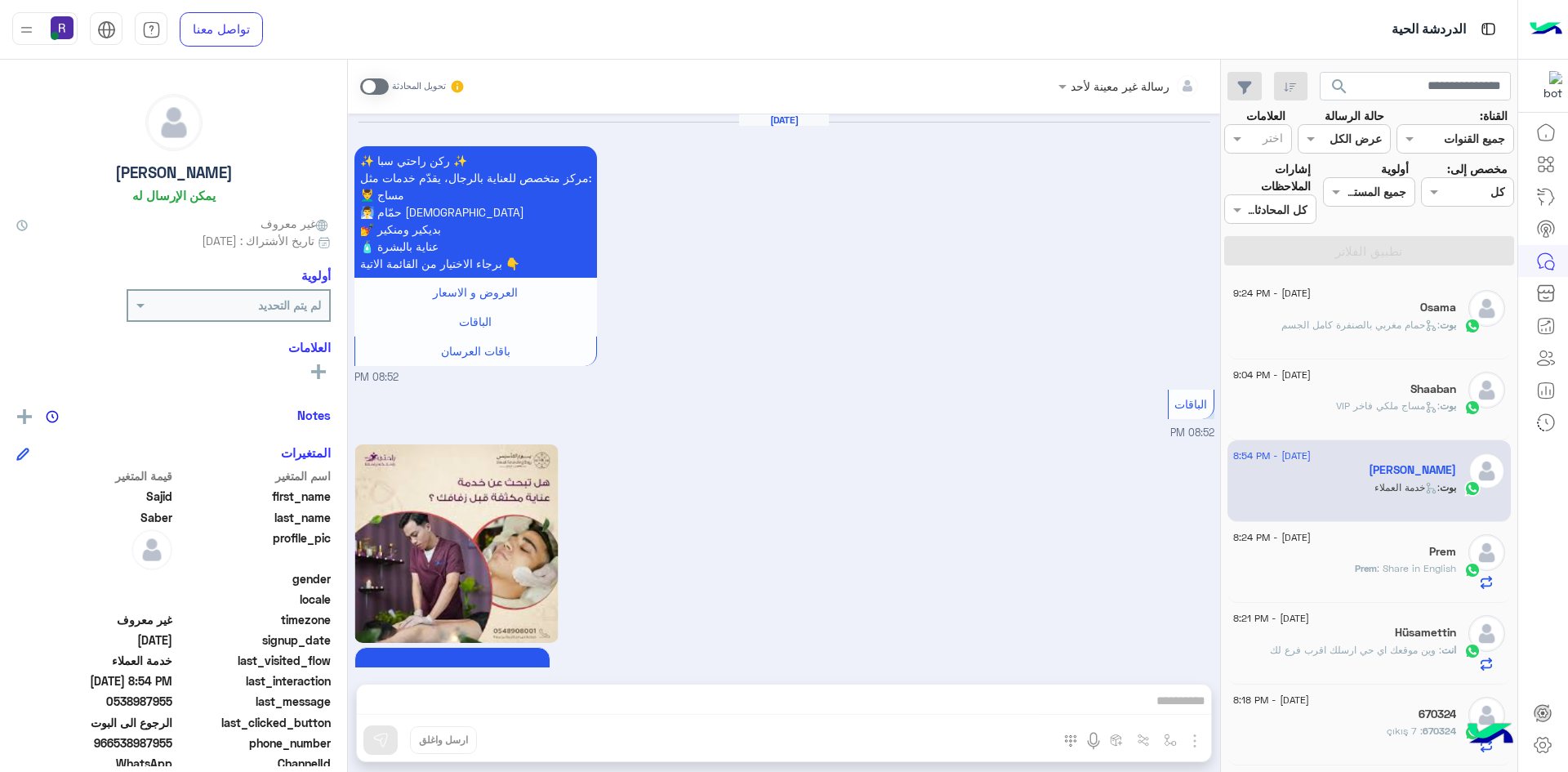
scroll to position [1704, 0]
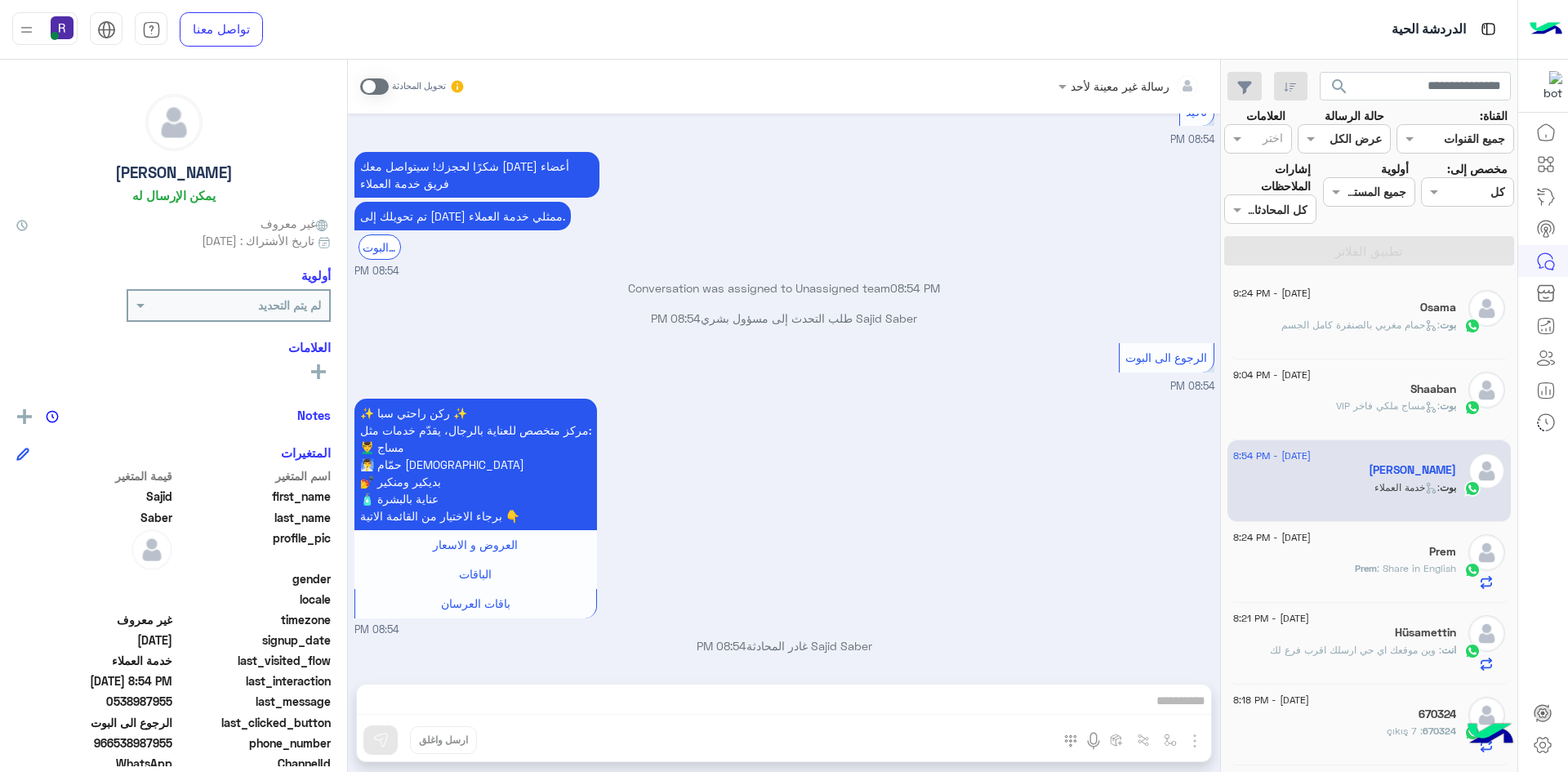
click at [1405, 560] on div "Prem" at bounding box center [1344, 553] width 223 height 17
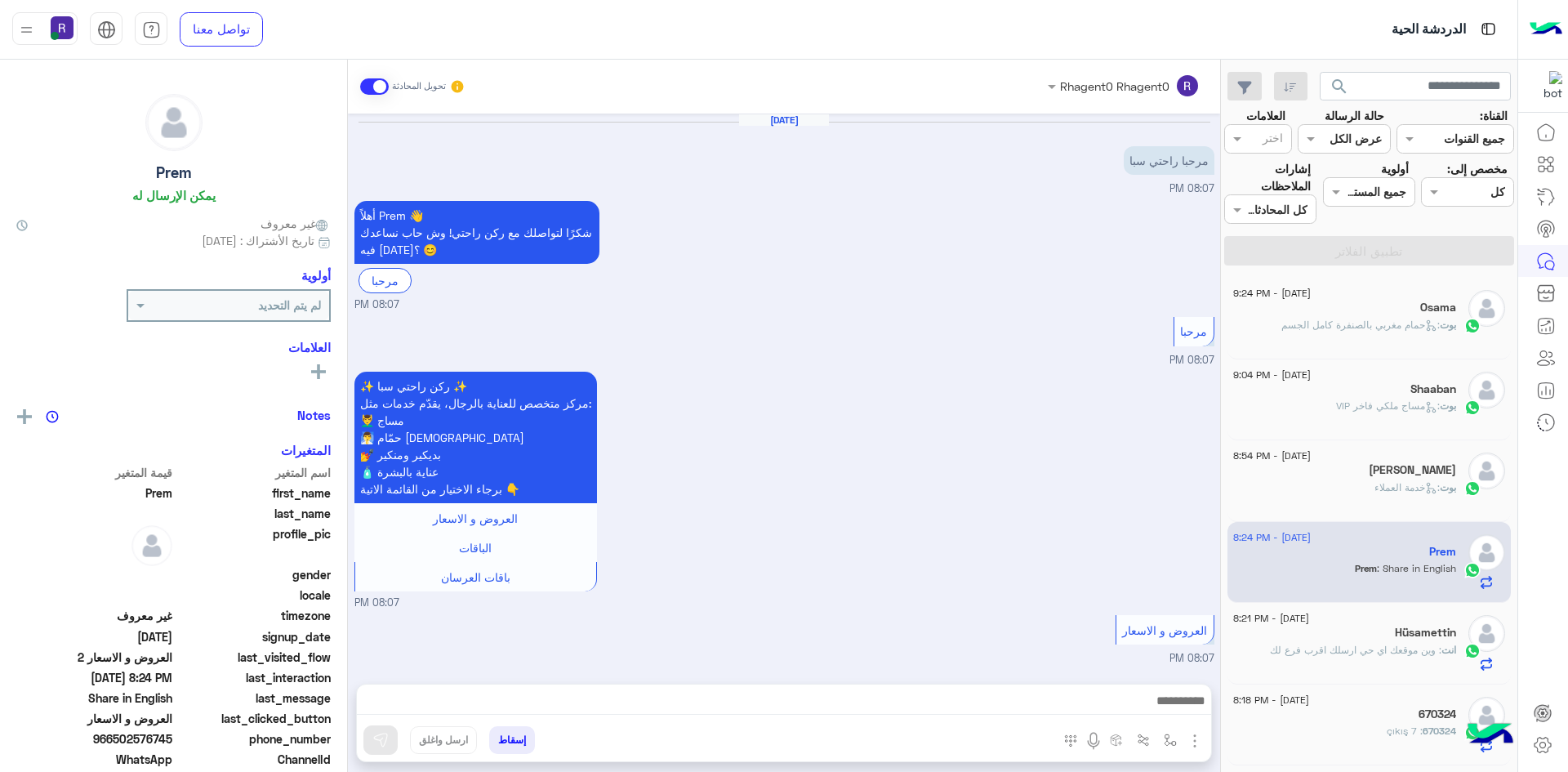
scroll to position [713, 0]
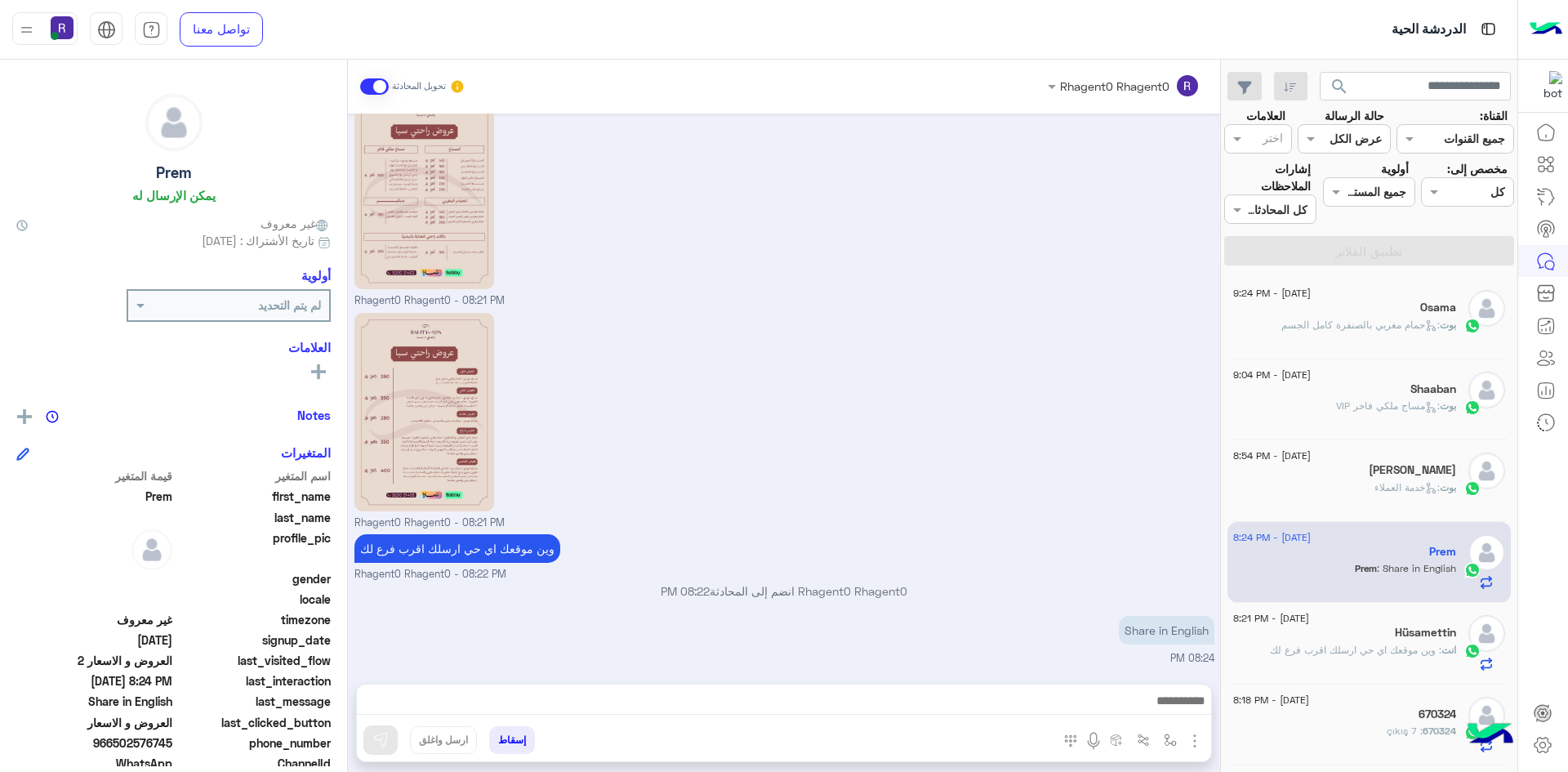
click at [1410, 386] on h5 "Shaaban" at bounding box center [1433, 390] width 45 height 14
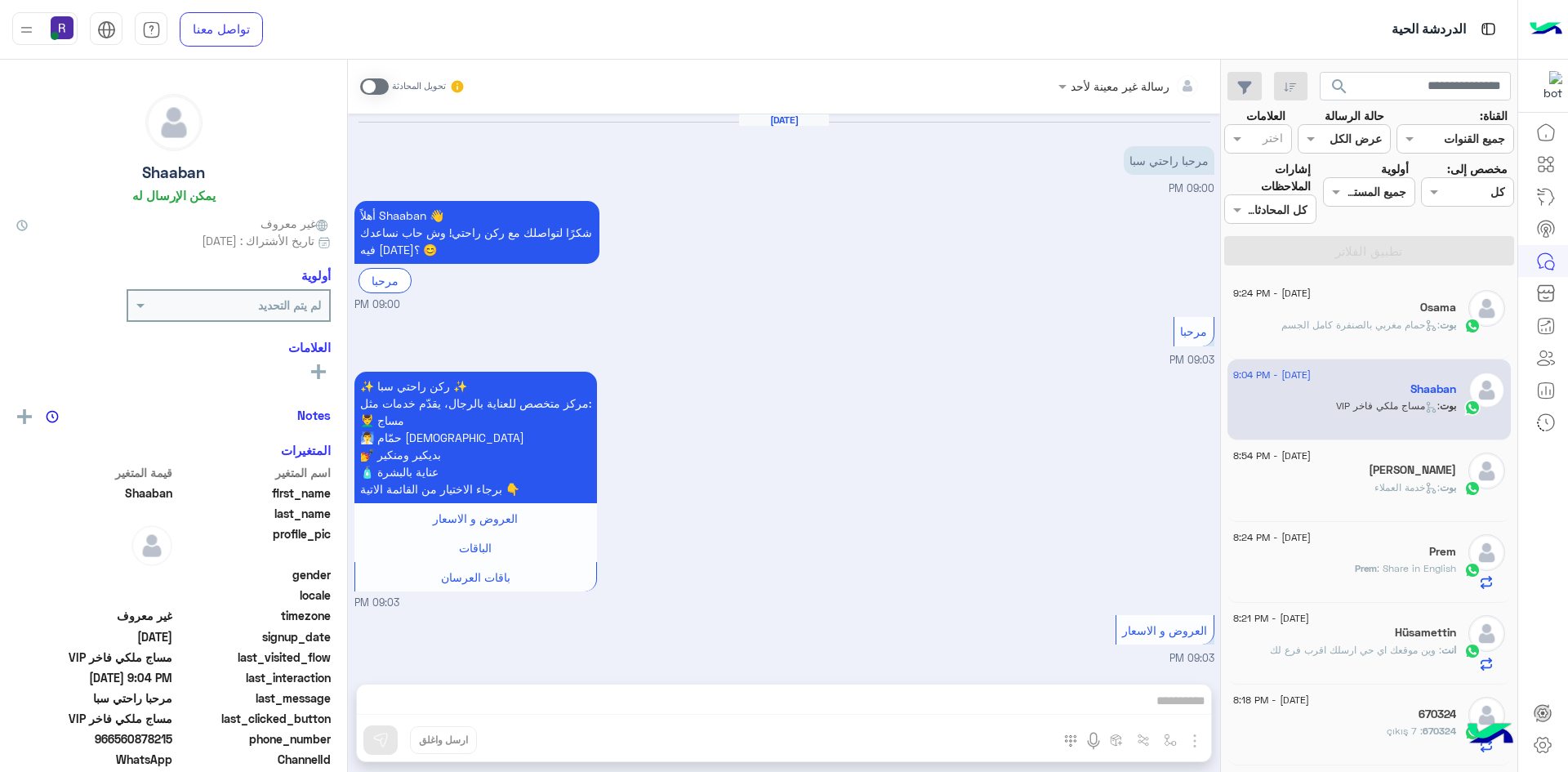
scroll to position [509, 0]
